Goal: Transaction & Acquisition: Obtain resource

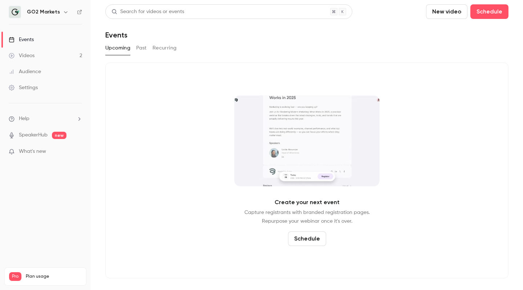
click at [138, 52] on button "Past" at bounding box center [141, 48] width 11 height 12
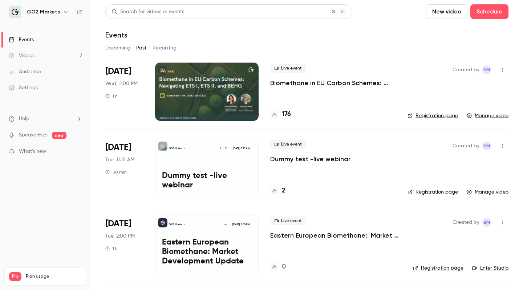
click at [441, 116] on link "Registration page" at bounding box center [433, 115] width 50 height 7
click at [504, 70] on icon "button" at bounding box center [503, 69] width 6 height 5
click at [367, 84] on div at bounding box center [261, 145] width 523 height 290
click at [190, 85] on div at bounding box center [207, 91] width 104 height 58
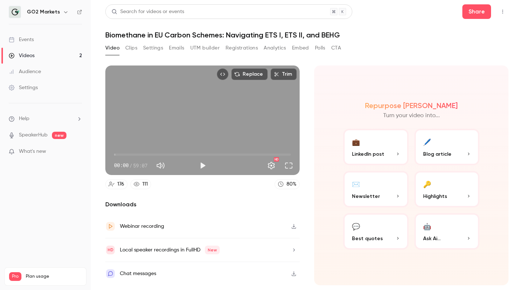
click at [249, 51] on button "Registrations" at bounding box center [242, 48] width 32 height 12
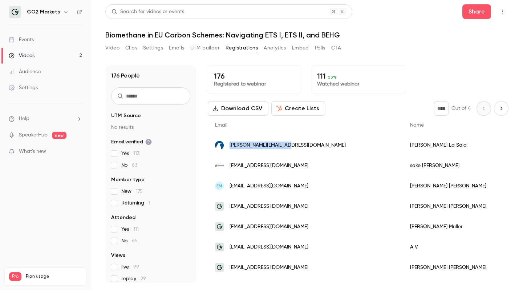
drag, startPoint x: 296, startPoint y: 144, endPoint x: 229, endPoint y: 145, distance: 67.2
click at [229, 145] on div "[PERSON_NAME][EMAIL_ADDRESS][DOMAIN_NAME]" at bounding box center [305, 145] width 195 height 20
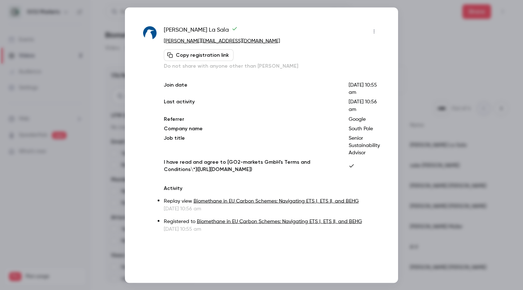
click at [214, 41] on link "[PERSON_NAME][EMAIL_ADDRESS][DOMAIN_NAME]" at bounding box center [222, 40] width 116 height 5
click at [418, 45] on div at bounding box center [261, 145] width 523 height 290
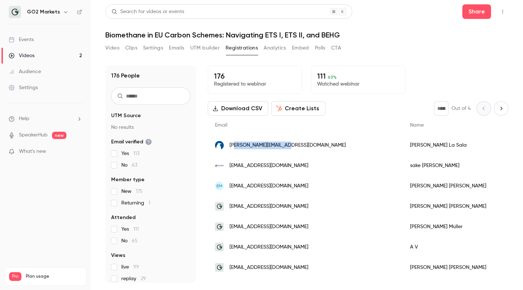
drag, startPoint x: 294, startPoint y: 148, endPoint x: 233, endPoint y: 145, distance: 60.4
click at [233, 145] on div "[PERSON_NAME][EMAIL_ADDRESS][DOMAIN_NAME]" at bounding box center [305, 145] width 195 height 20
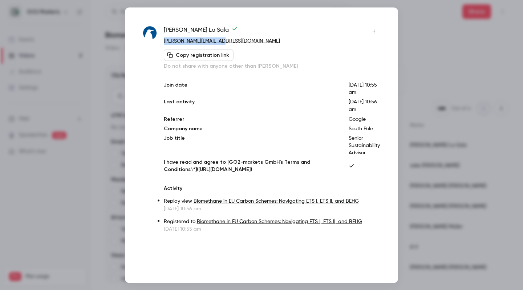
drag, startPoint x: 222, startPoint y: 41, endPoint x: 164, endPoint y: 41, distance: 58.5
click at [164, 41] on p "[PERSON_NAME][EMAIL_ADDRESS][DOMAIN_NAME]" at bounding box center [272, 41] width 216 height 8
copy link "[PERSON_NAME][EMAIL_ADDRESS][DOMAIN_NAME]"
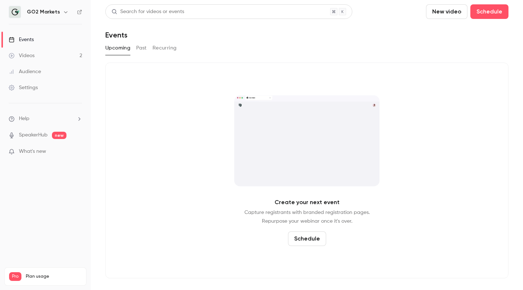
click at [141, 49] on button "Past" at bounding box center [141, 48] width 11 height 12
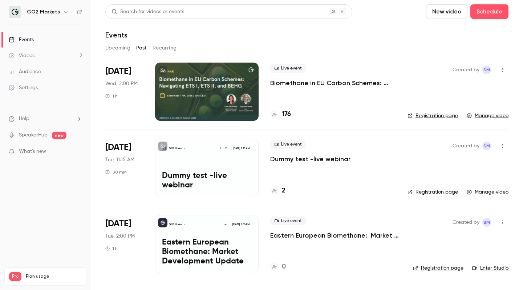
click at [503, 146] on icon "button" at bounding box center [503, 145] width 6 height 5
click at [452, 219] on div "Delete" at bounding box center [474, 220] width 55 height 7
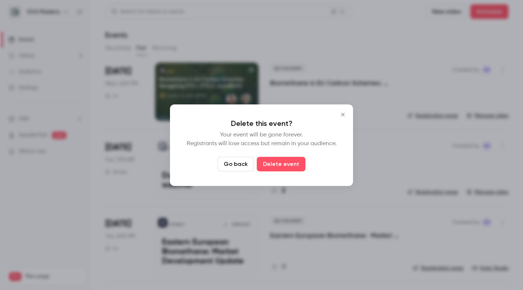
drag, startPoint x: 275, startPoint y: 166, endPoint x: 236, endPoint y: 163, distance: 39.4
click at [236, 163] on div "Go back Delete event" at bounding box center [262, 164] width 154 height 15
click at [236, 163] on button "Go back" at bounding box center [236, 164] width 36 height 15
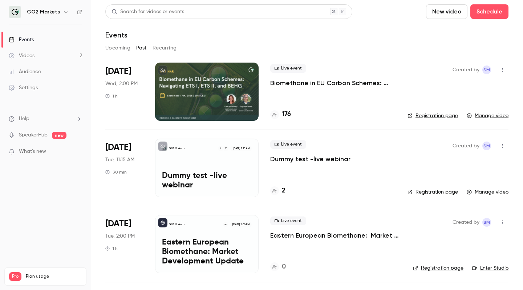
click at [503, 224] on icon "button" at bounding box center [503, 221] width 6 height 5
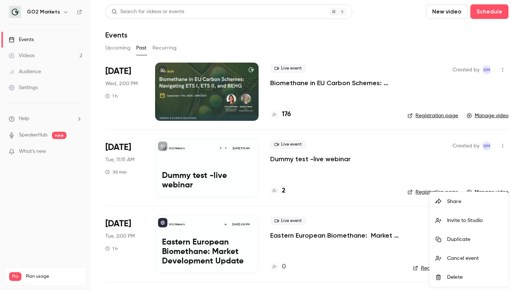
click at [515, 159] on div at bounding box center [261, 145] width 523 height 290
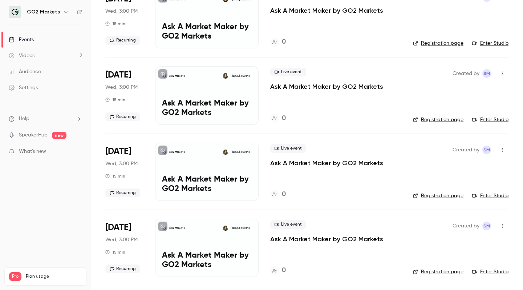
scroll to position [300, 0]
click at [504, 226] on icon "button" at bounding box center [503, 225] width 6 height 5
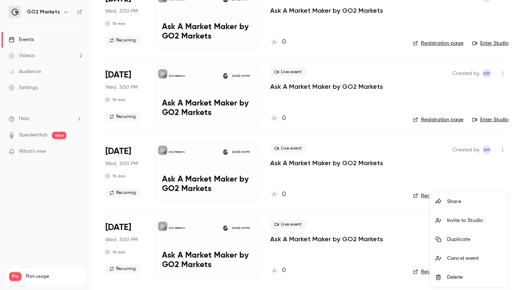
click at [447, 278] on div at bounding box center [442, 277] width 12 height 6
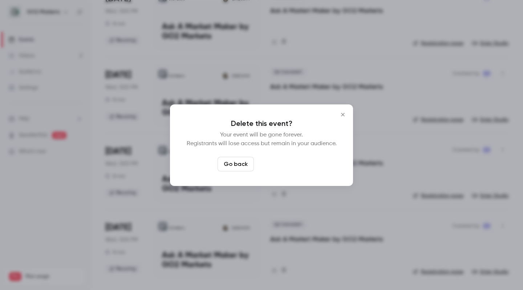
click at [295, 167] on button "Delete event" at bounding box center [281, 164] width 49 height 15
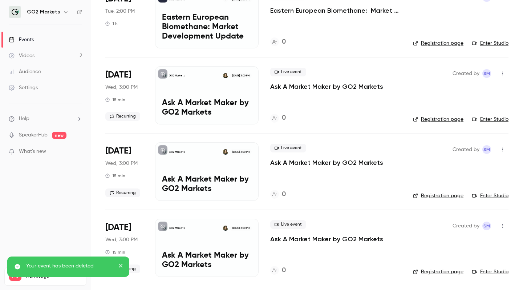
scroll to position [225, 0]
click at [504, 224] on icon "button" at bounding box center [503, 225] width 6 height 5
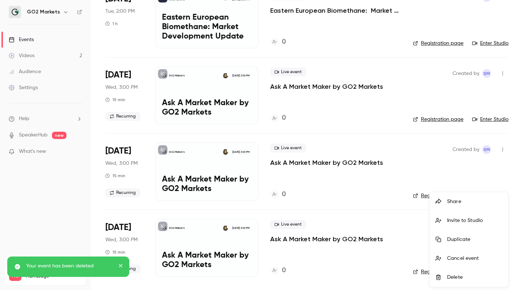
click at [456, 276] on div "Delete" at bounding box center [474, 276] width 55 height 7
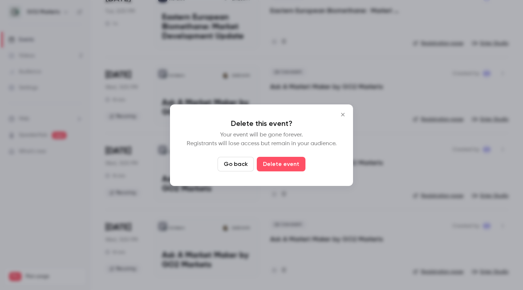
click at [289, 173] on div "Delete this event? Your event will be gone forever. Registrants will lose acces…" at bounding box center [261, 144] width 183 height 81
click at [283, 165] on button "Delete event" at bounding box center [281, 164] width 49 height 15
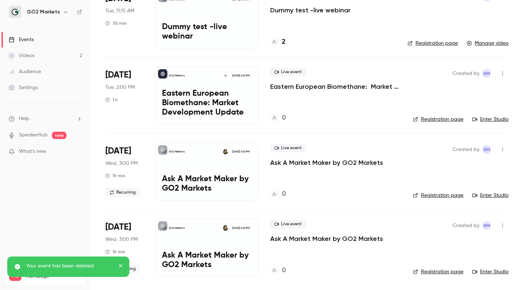
scroll to position [149, 0]
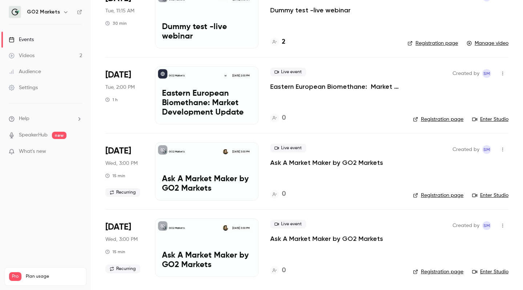
click at [48, 54] on link "Videos 2" at bounding box center [45, 56] width 91 height 16
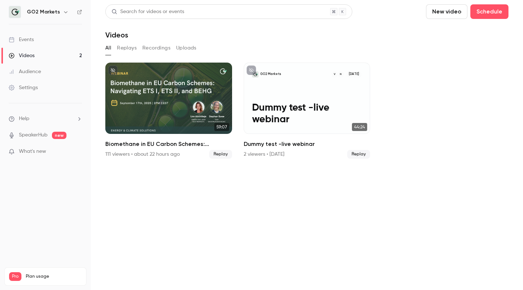
click at [207, 50] on div "All Replays Recordings Uploads" at bounding box center [306, 48] width 403 height 12
click at [187, 50] on button "Uploads" at bounding box center [186, 48] width 20 height 12
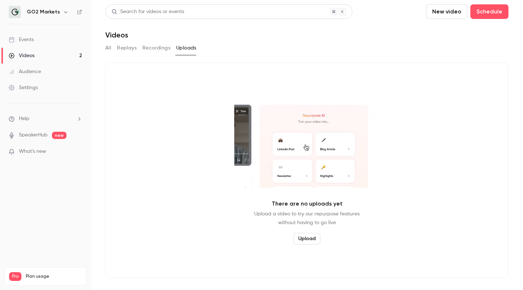
click at [152, 44] on button "Recordings" at bounding box center [156, 48] width 28 height 12
click at [133, 47] on button "Replays" at bounding box center [127, 48] width 20 height 12
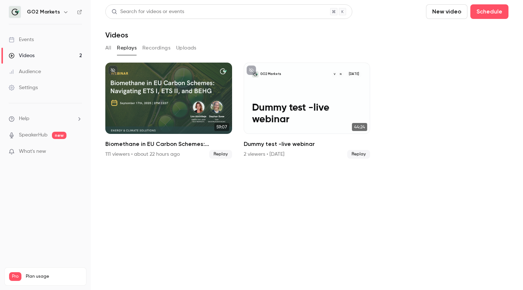
click at [105, 159] on input "topBar.uploadVideo" at bounding box center [105, 159] width 0 height 0
click at [107, 48] on button "All" at bounding box center [108, 48] width 6 height 12
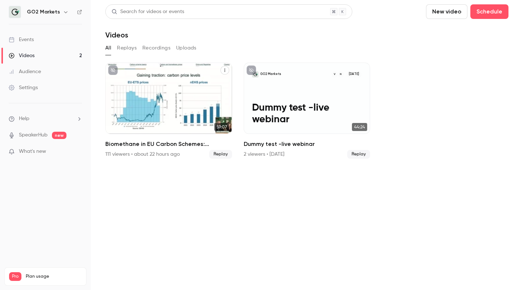
click at [223, 72] on button "Biomethane in EU Carbon Schemes: Navigating ETS I, ETS II, and BEHG" at bounding box center [225, 70] width 9 height 9
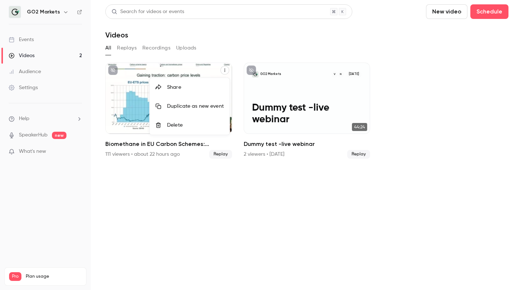
click at [183, 50] on div at bounding box center [261, 145] width 523 height 290
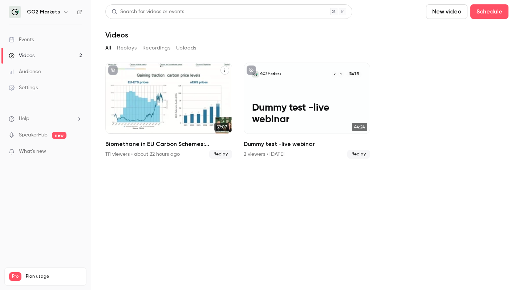
click at [148, 42] on button "Recordings" at bounding box center [156, 48] width 28 height 12
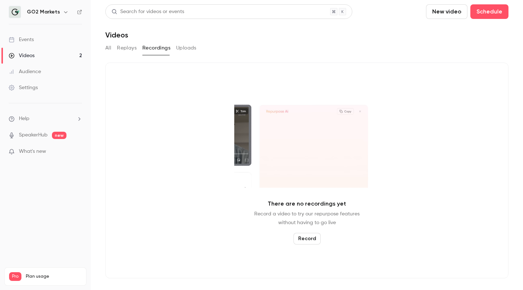
click at [40, 39] on link "Events" at bounding box center [45, 40] width 91 height 16
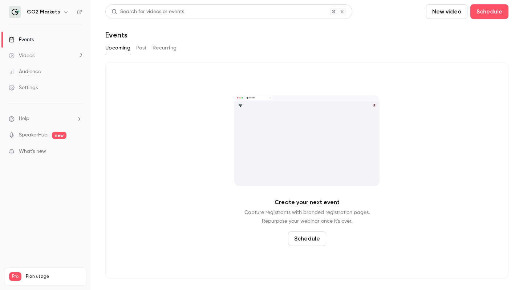
click at [158, 46] on button "Recurring" at bounding box center [165, 48] width 24 height 12
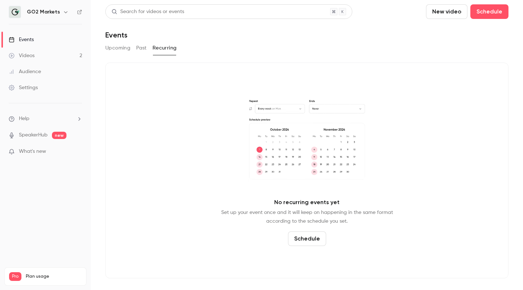
click at [139, 48] on button "Past" at bounding box center [141, 48] width 11 height 12
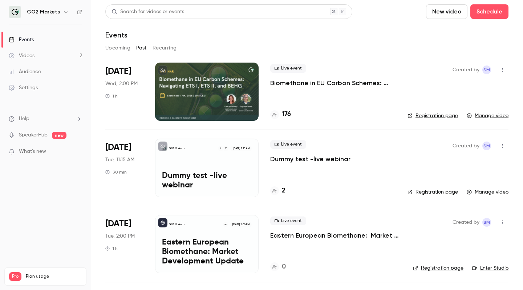
click at [330, 81] on p "Biomethane in EU Carbon Schemes: Navigating ETS I, ETS II, and BEHG" at bounding box center [333, 82] width 126 height 9
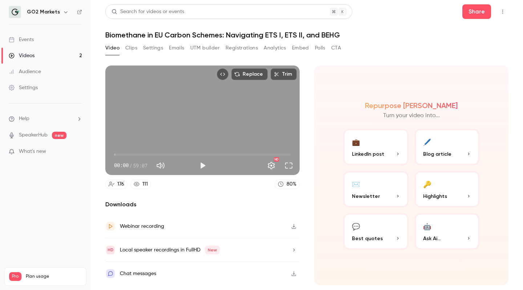
click at [74, 226] on nav "GO2 Markets Events Videos 2 Audience Settings Help SpeakerHub new What's new Pr…" at bounding box center [45, 145] width 91 height 290
click at [325, 229] on div "Repurpose Ai Turn your video into... 💼 LinkedIn post 🖊️ Blog article ✉️ Newslet…" at bounding box center [411, 174] width 194 height 219
click at [457, 150] on p "Blog article" at bounding box center [447, 154] width 48 height 8
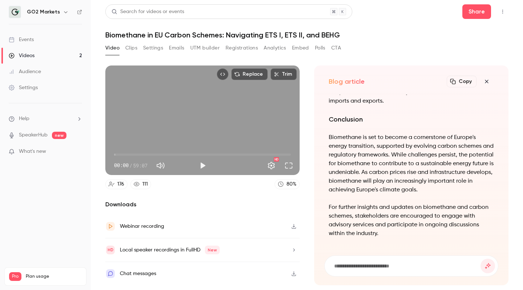
click at [237, 45] on button "Registrations" at bounding box center [242, 48] width 32 height 12
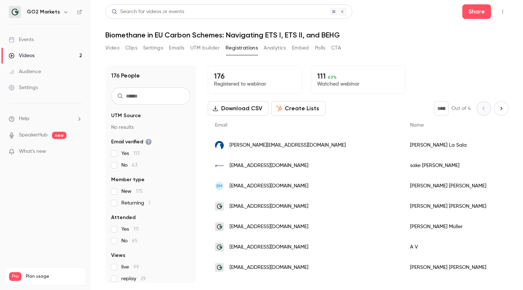
click at [487, 63] on div "176 People UTM Source No results Email verified Yes 113 No 63 Member type New 1…" at bounding box center [306, 170] width 403 height 226
click at [513, 65] on main "Search for videos or events Share Biomethane in EU Carbon Schemes: Navigating E…" at bounding box center [307, 145] width 432 height 290
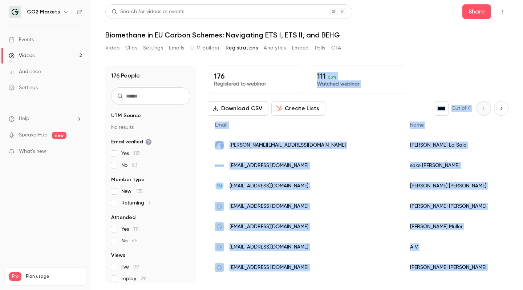
drag, startPoint x: 513, startPoint y: 65, endPoint x: 502, endPoint y: 289, distance: 224.8
click at [502, 289] on main "Search for videos or events Share Biomethane in EU Carbon Schemes: Navigating E…" at bounding box center [307, 145] width 432 height 290
click at [444, 73] on div "176 Registered to webinar 111 63 % Watched webinar" at bounding box center [358, 79] width 301 height 28
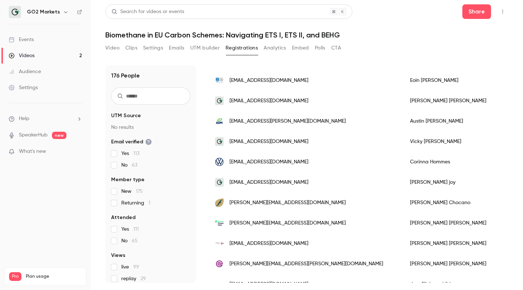
scroll to position [315, 0]
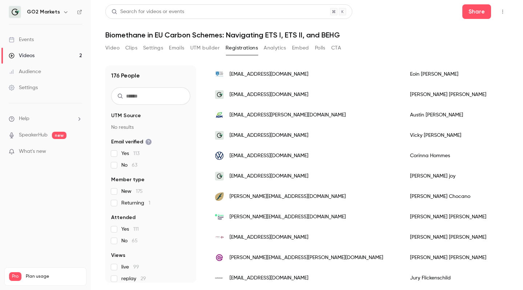
click at [278, 48] on button "Analytics" at bounding box center [275, 48] width 23 height 12
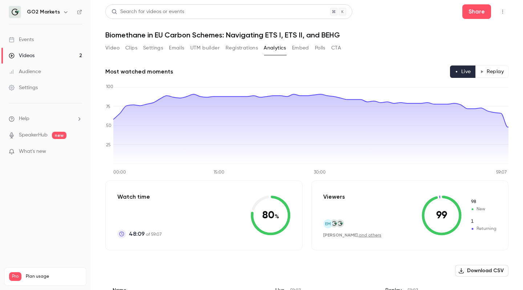
click at [518, 134] on main "Search for videos or events Share Biomethane in EU Carbon Schemes: Navigating E…" at bounding box center [307, 145] width 432 height 290
click at [239, 47] on button "Registrations" at bounding box center [242, 48] width 32 height 12
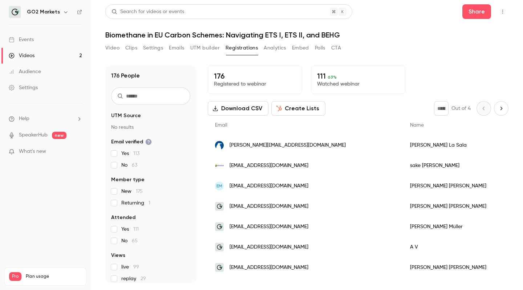
click at [244, 108] on button "Download CSV" at bounding box center [238, 108] width 61 height 15
click at [191, 181] on div "176 People UTM Source No results Email verified Yes 113 No 63 Member type New 1…" at bounding box center [150, 173] width 91 height 217
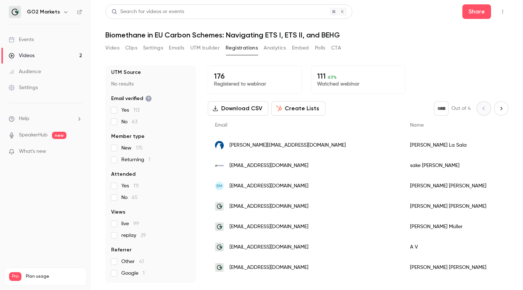
scroll to position [43, 0]
click at [118, 161] on label "Returning 1" at bounding box center [150, 159] width 79 height 7
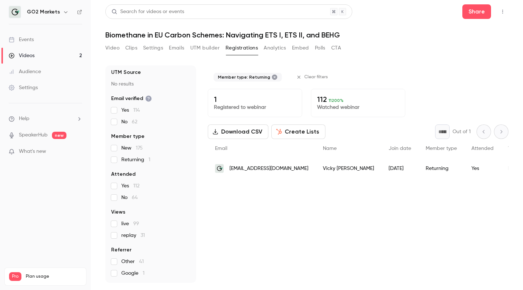
scroll to position [0, 0]
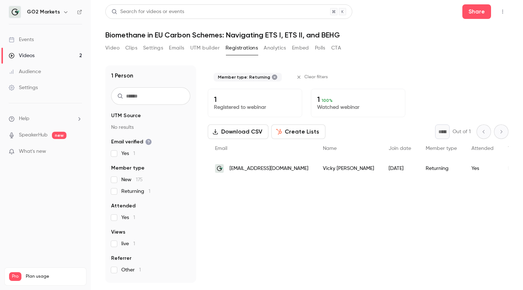
click at [120, 193] on label "Returning 1" at bounding box center [150, 190] width 79 height 7
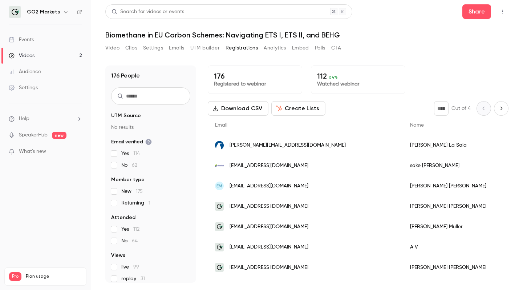
click at [209, 53] on button "UTM builder" at bounding box center [204, 48] width 29 height 12
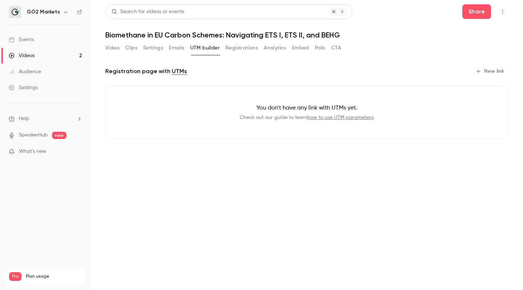
click at [182, 50] on button "Emails" at bounding box center [176, 48] width 15 height 12
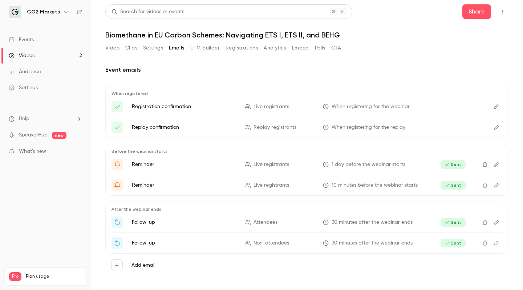
click at [496, 223] on icon "Edit" at bounding box center [497, 221] width 6 height 5
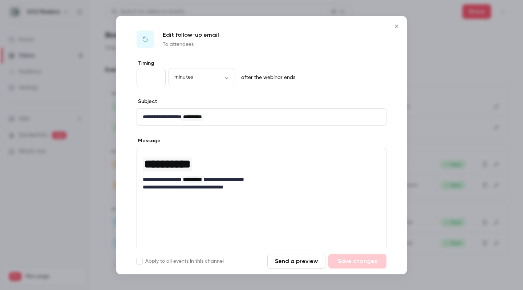
click at [393, 29] on button "Close" at bounding box center [396, 26] width 15 height 15
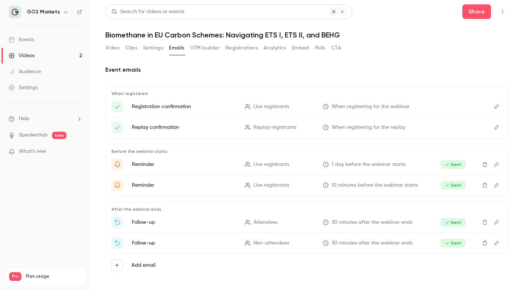
click at [66, 78] on link "Audience" at bounding box center [45, 72] width 91 height 16
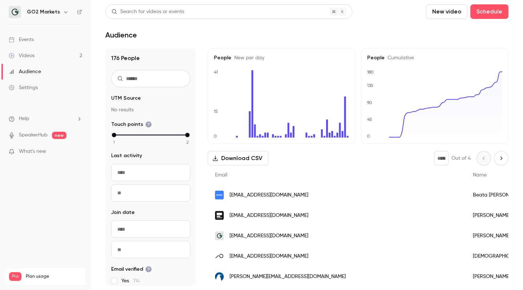
click at [134, 111] on p "No results" at bounding box center [150, 109] width 79 height 7
click at [111, 137] on div "1 2" at bounding box center [150, 138] width 79 height 12
click at [236, 158] on button "Download CSV" at bounding box center [238, 158] width 61 height 15
click at [321, 160] on div "Download CSV * Out of 4" at bounding box center [358, 158] width 301 height 15
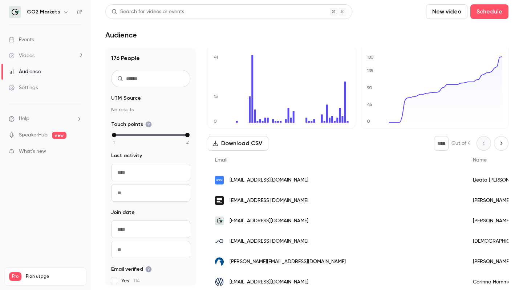
scroll to position [7, 0]
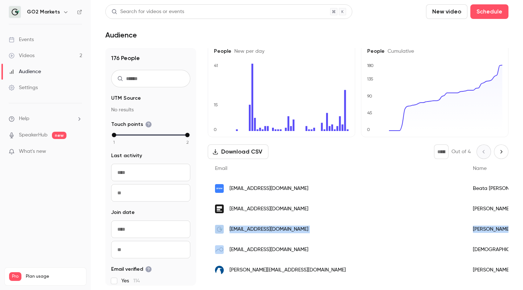
drag, startPoint x: 208, startPoint y: 255, endPoint x: 210, endPoint y: 233, distance: 22.2
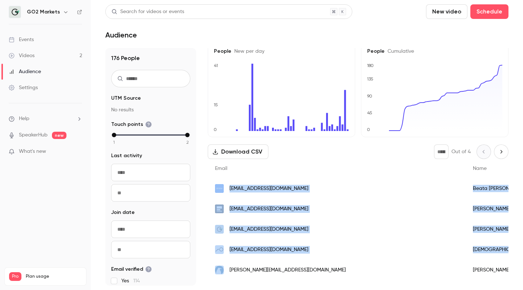
drag, startPoint x: 212, startPoint y: 271, endPoint x: 225, endPoint y: 186, distance: 86.0
copy div "bfritz@anewclimate.com Beata Fritz 1 2025/09/18 1:04 PM 2025/08/12 cecilie.hamb…"
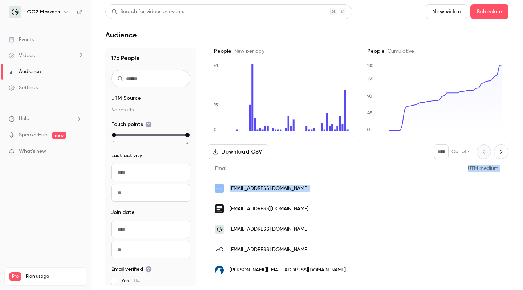
scroll to position [0, 1271]
drag, startPoint x: 392, startPoint y: 172, endPoint x: 521, endPoint y: 191, distance: 130.3
click at [521, 191] on main "Search for videos or events New video Schedule Audience 176 People UTM Source N…" at bounding box center [307, 145] width 432 height 290
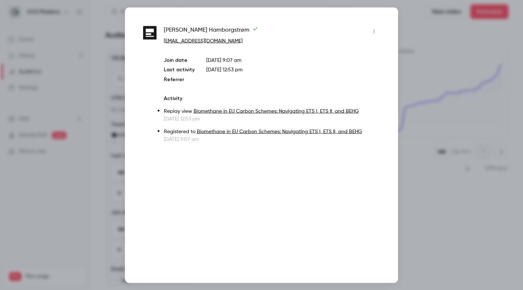
click at [453, 103] on div at bounding box center [261, 145] width 523 height 290
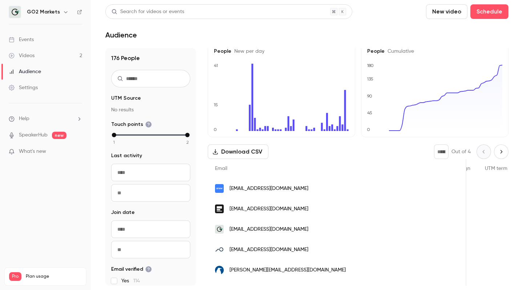
click at [267, 25] on header "Search for videos or events New video Schedule Audience" at bounding box center [306, 21] width 403 height 35
